Goal: Check status: Check status

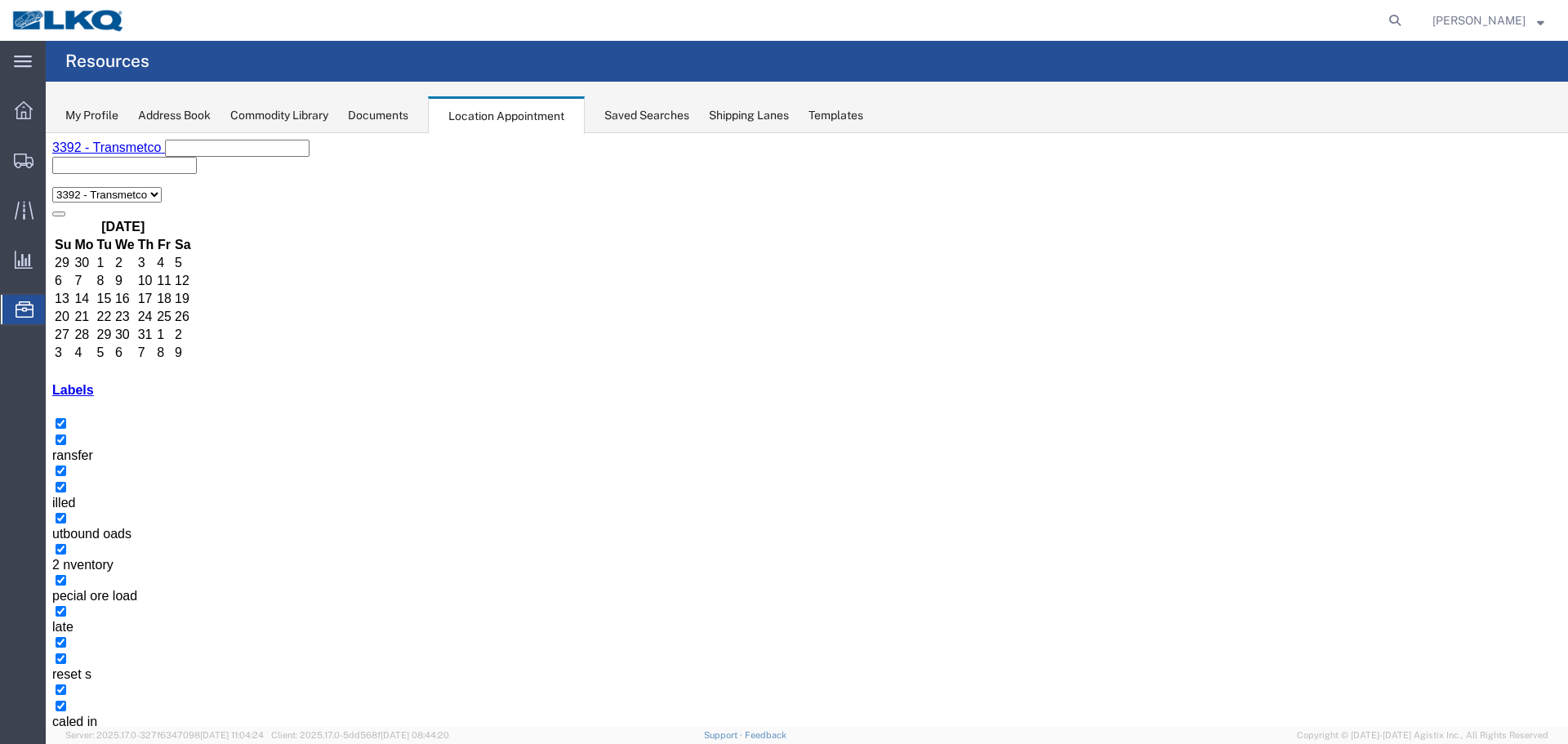
scroll to position [104, 0]
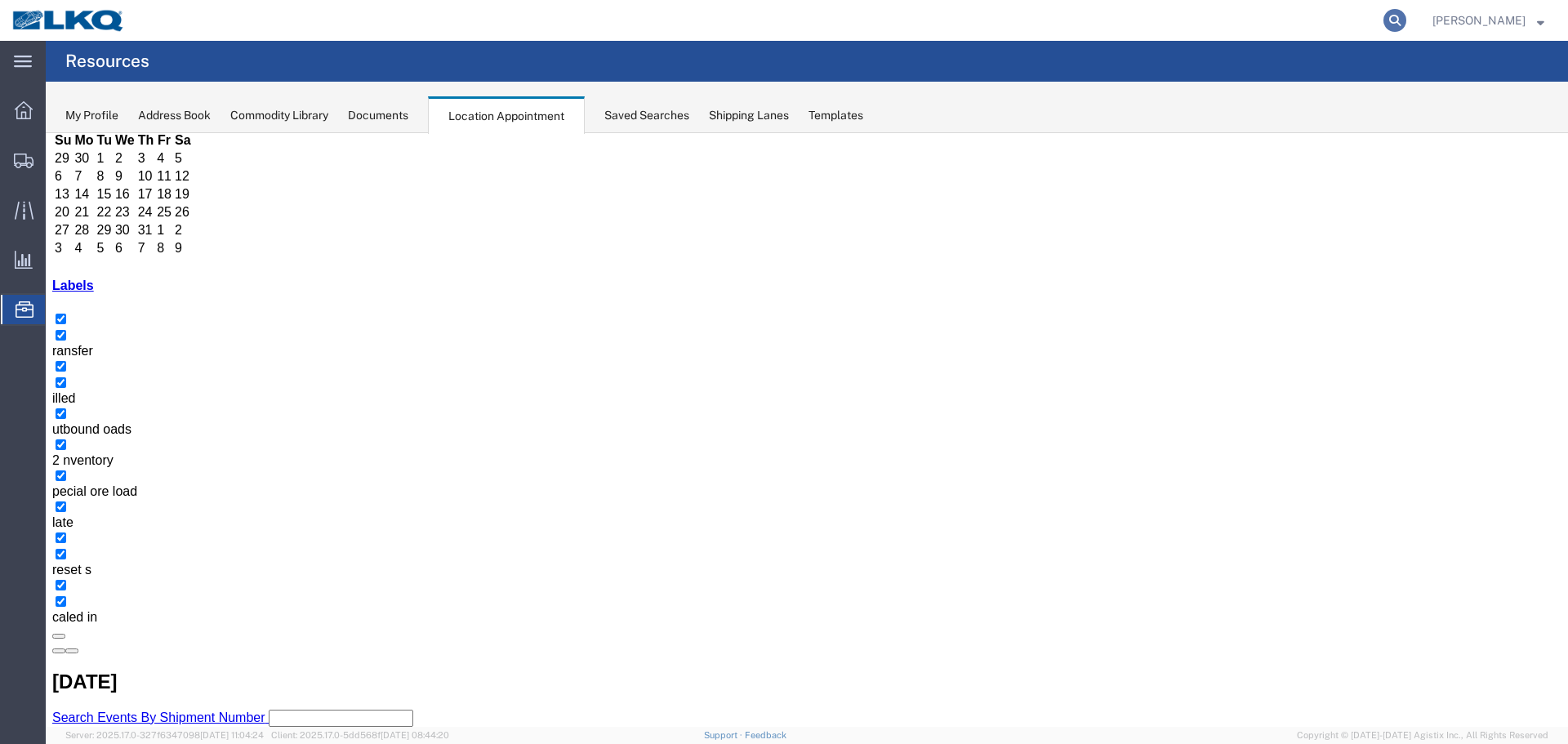
click at [1391, 22] on icon at bounding box center [1394, 20] width 23 height 23
type input "56397683"
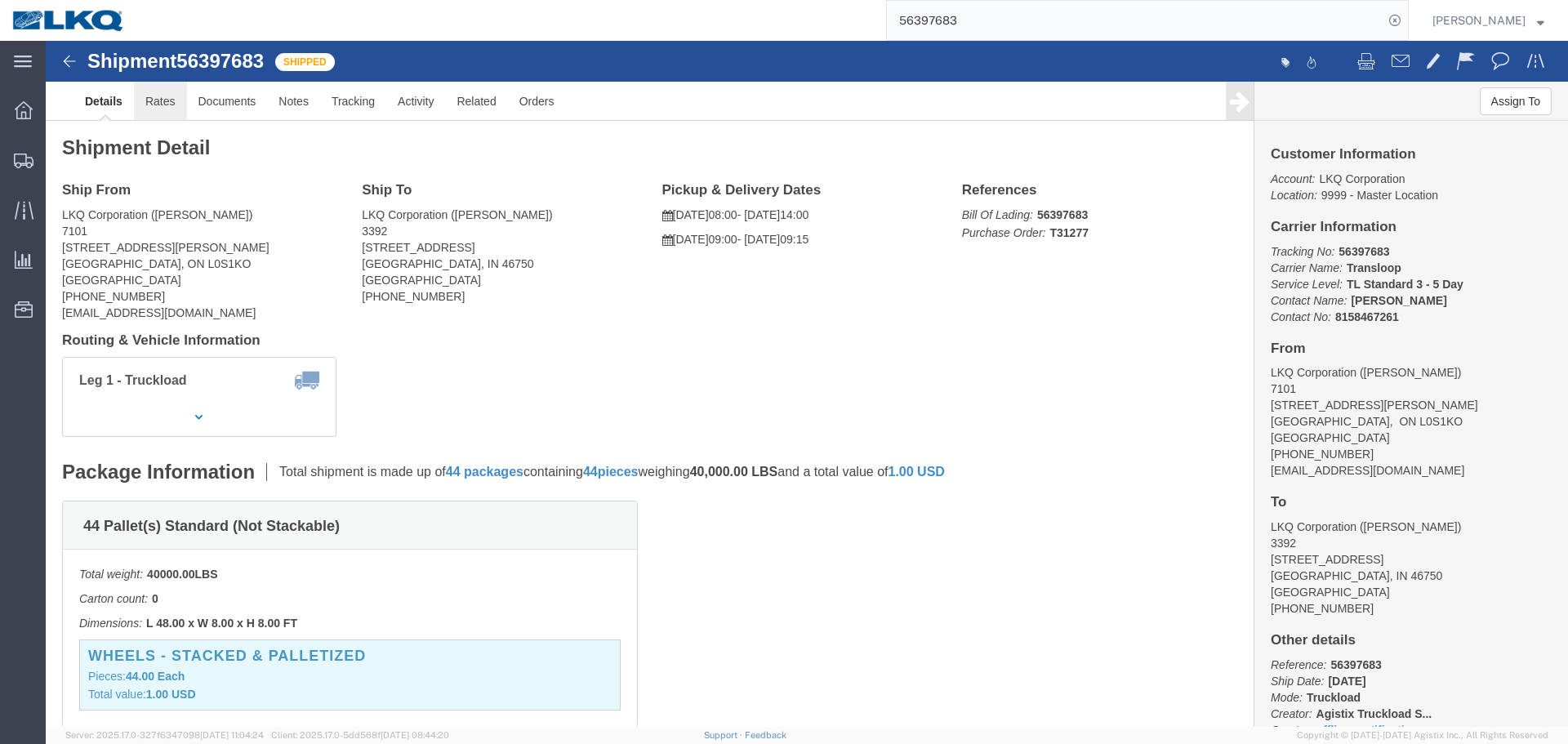
click link "Rates"
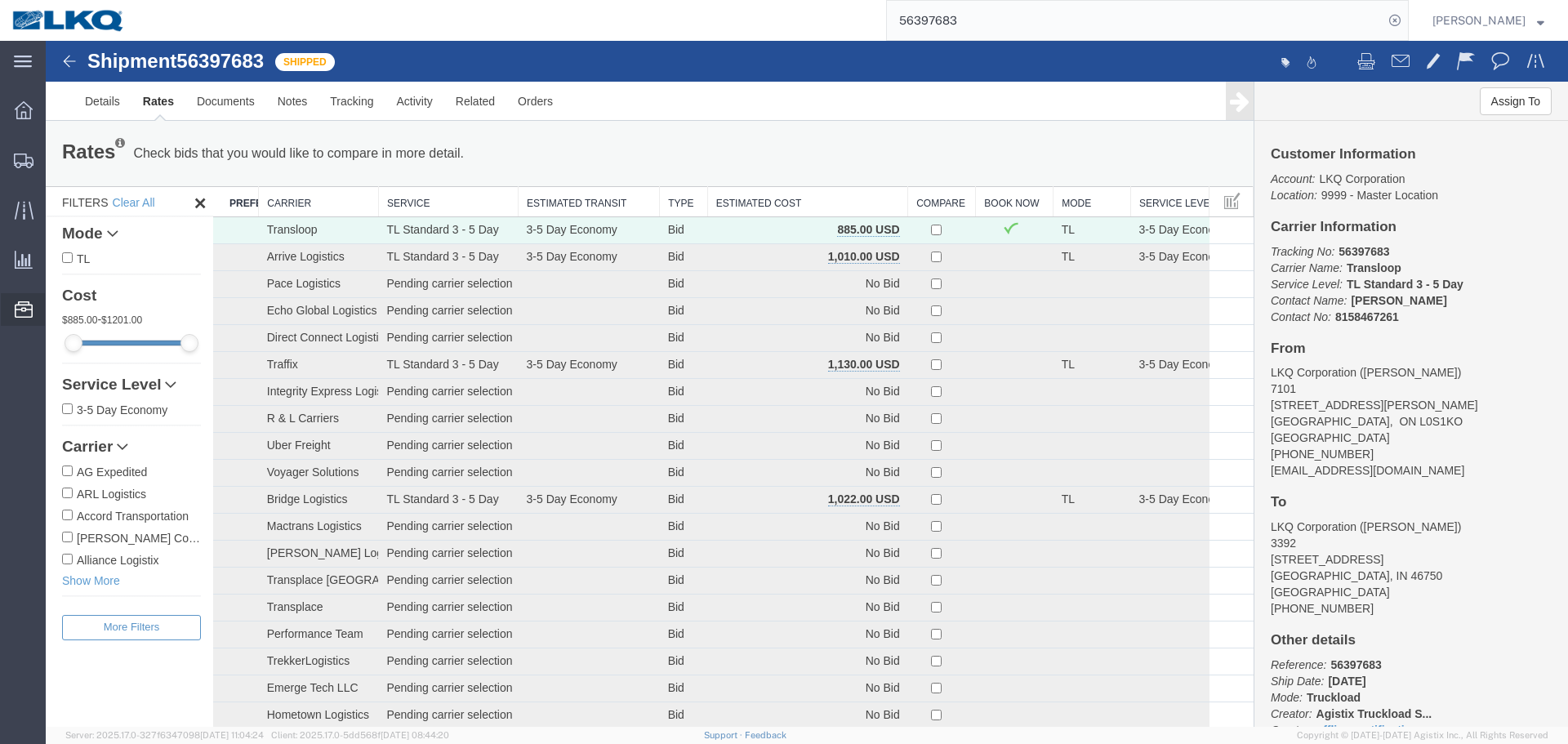
click at [0, 0] on span "Location Appointment" at bounding box center [0, 0] width 0 height 0
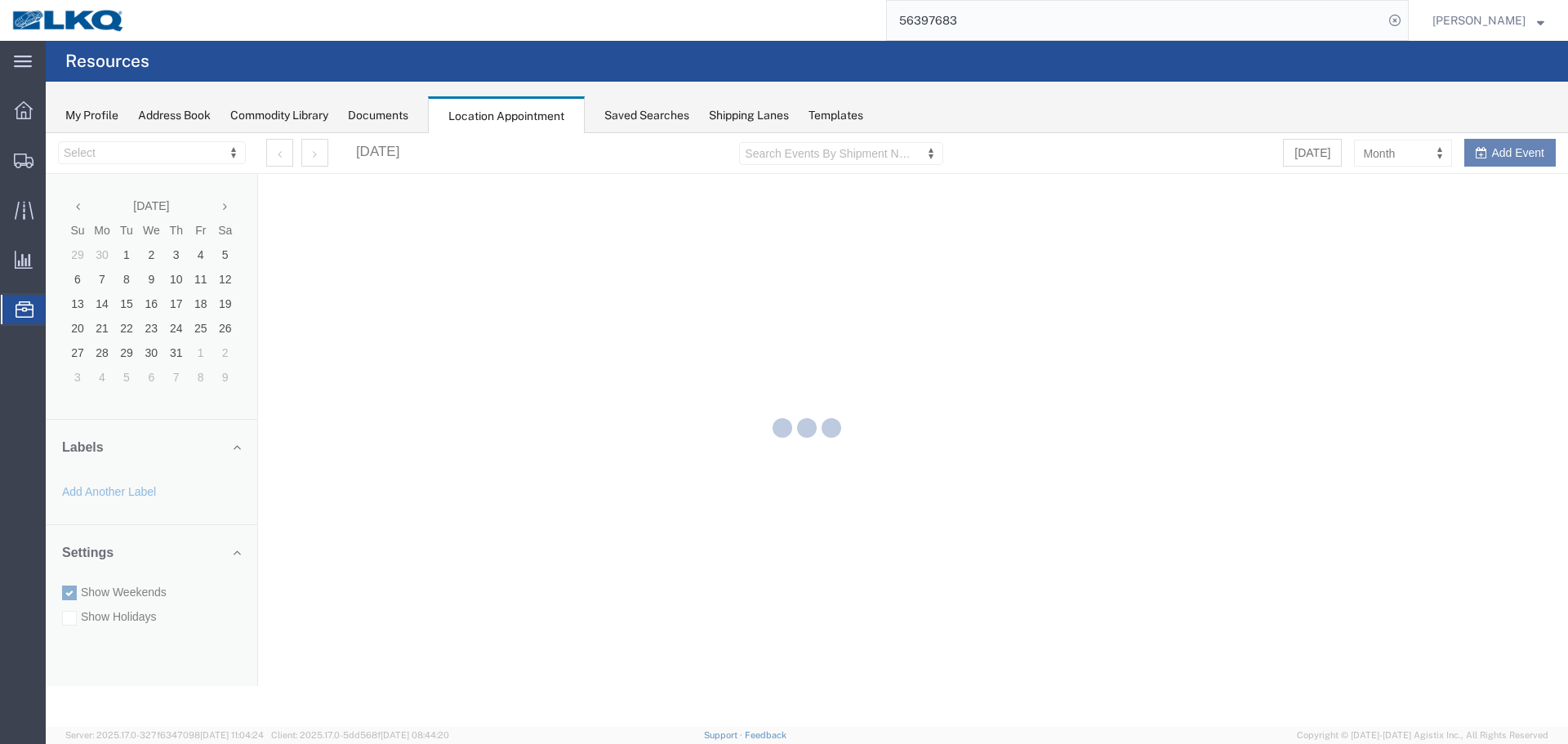
select select "28018"
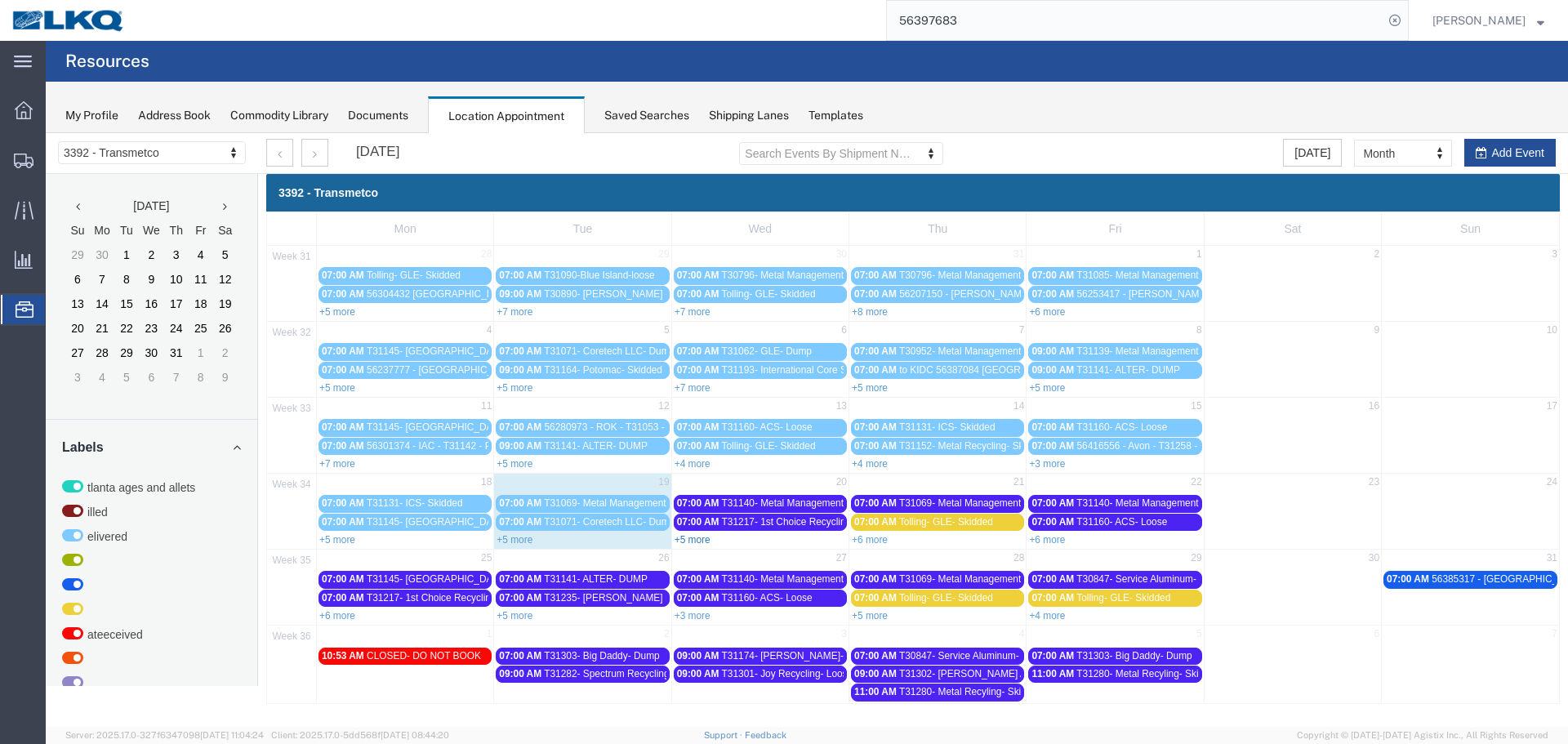
click at [688, 539] on link "+5 more" at bounding box center [693, 540] width 36 height 12
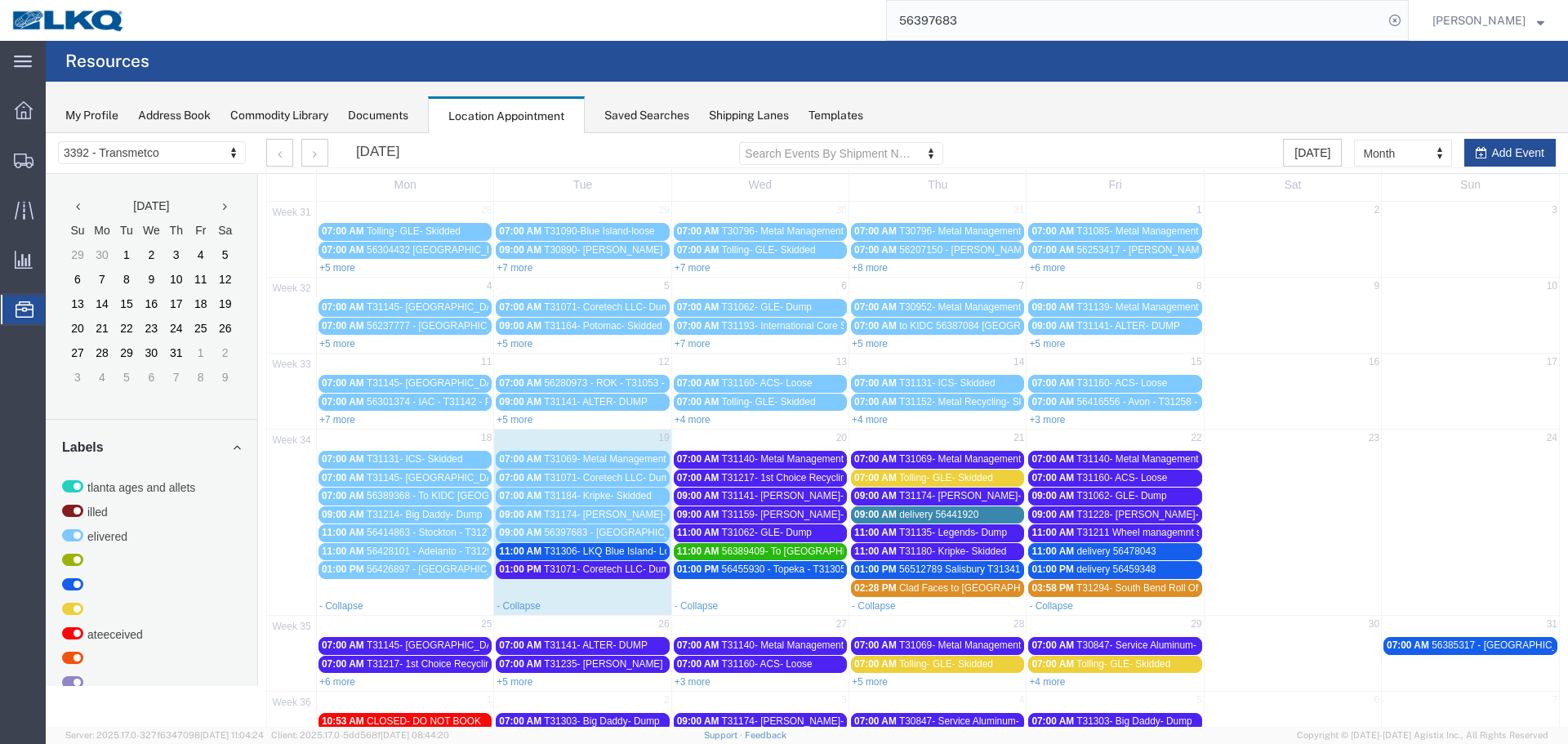
scroll to position [104, 0]
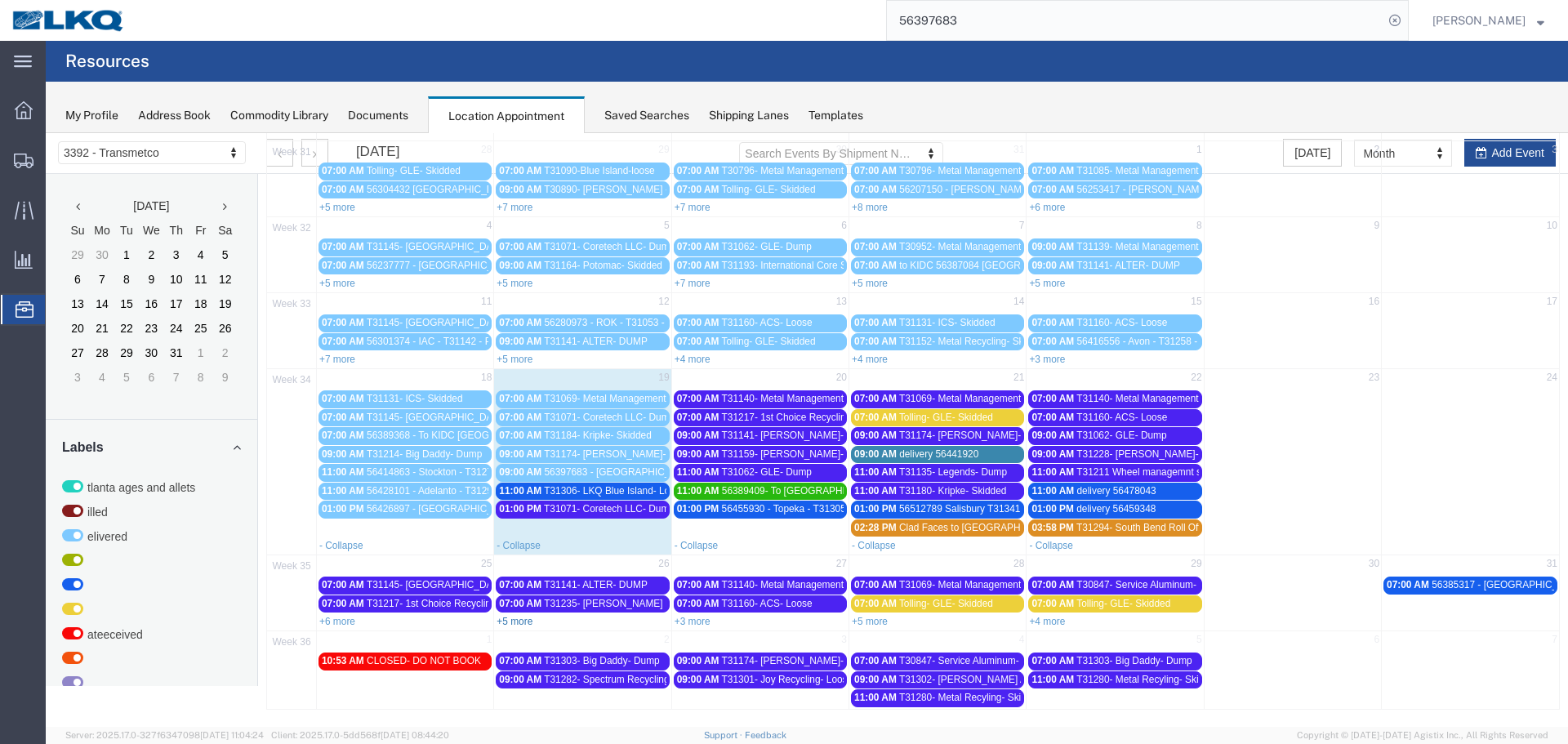
click at [505, 622] on link "+5 more" at bounding box center [514, 622] width 36 height 12
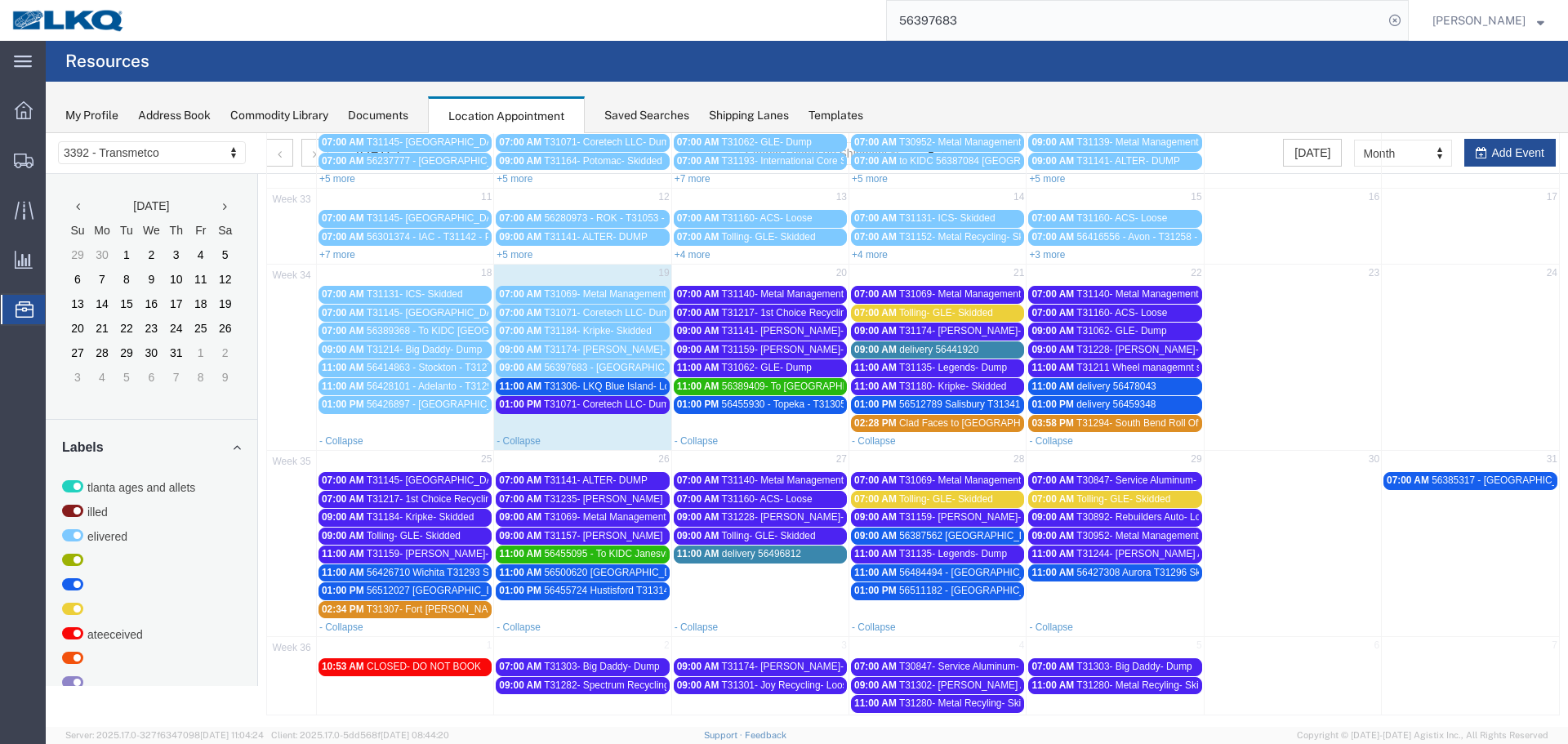
scroll to position [215, 0]
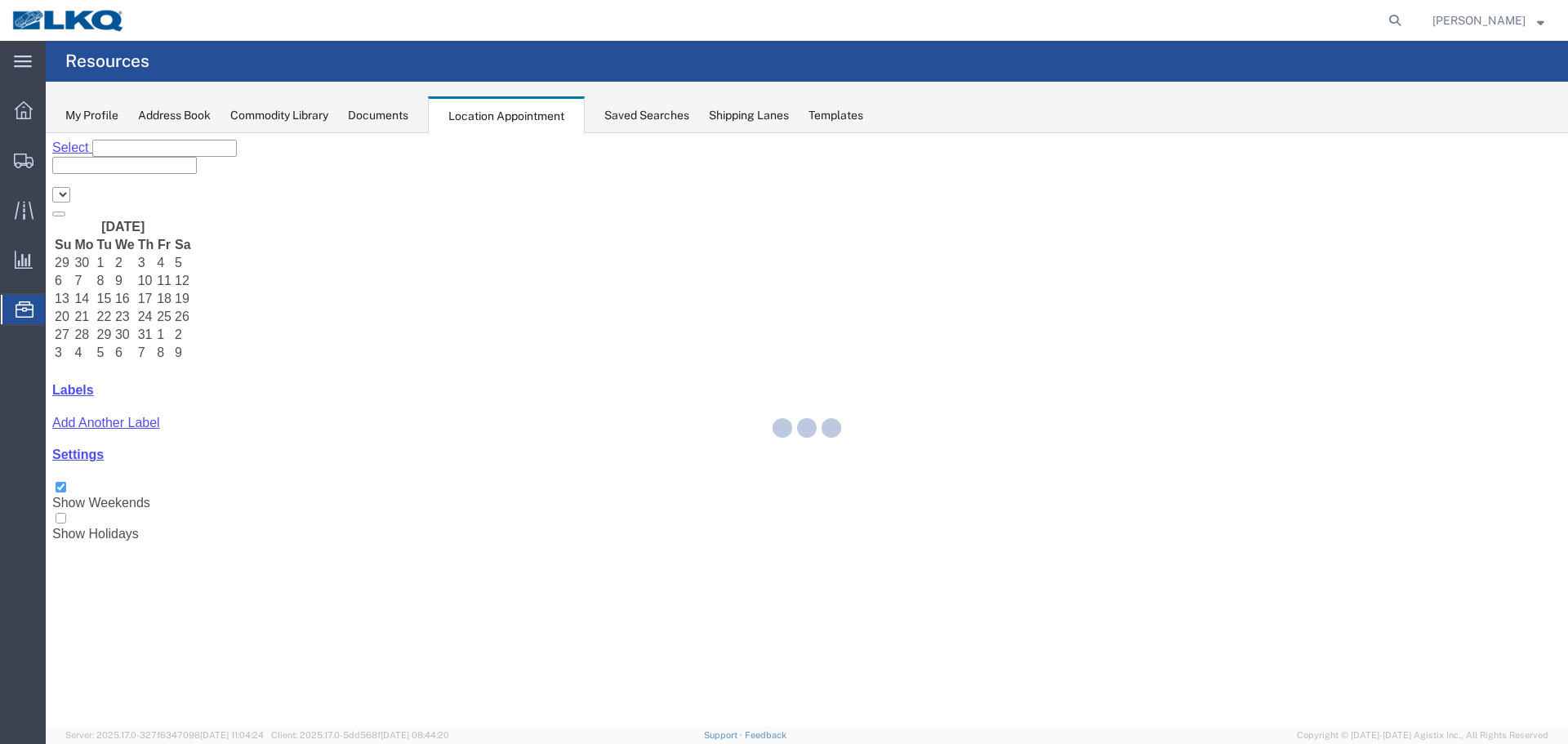
select select "28018"
